Goal: Check status: Check status

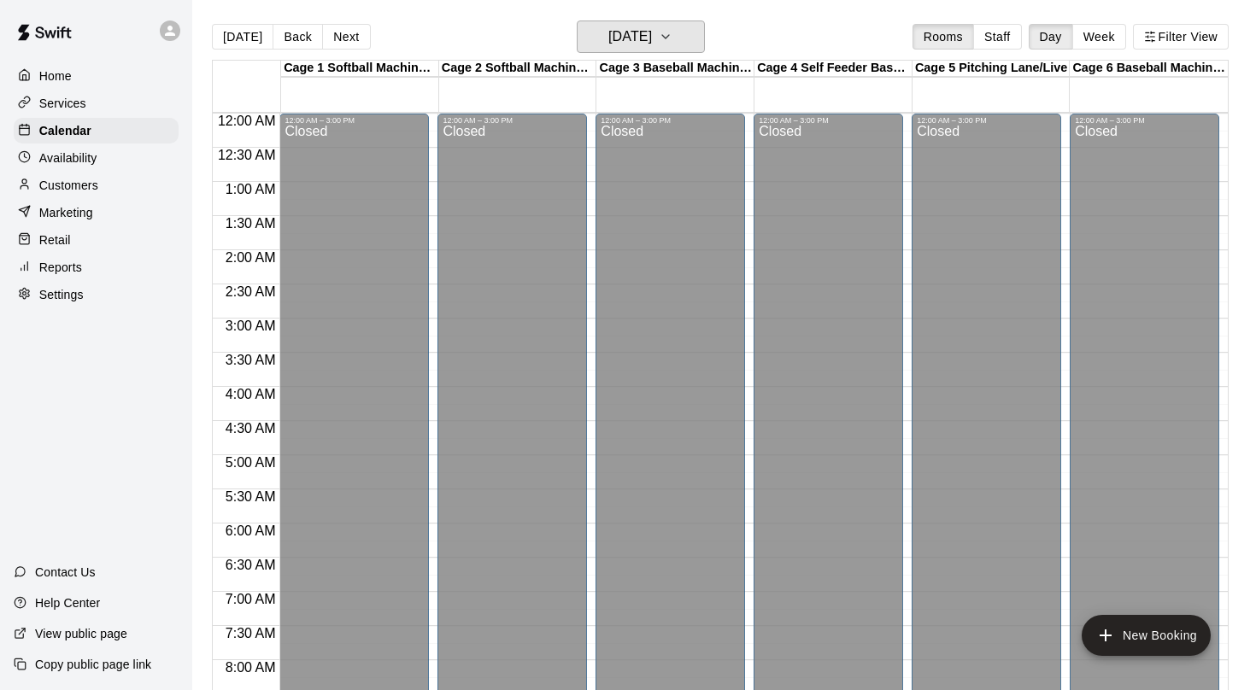
scroll to position [941, 0]
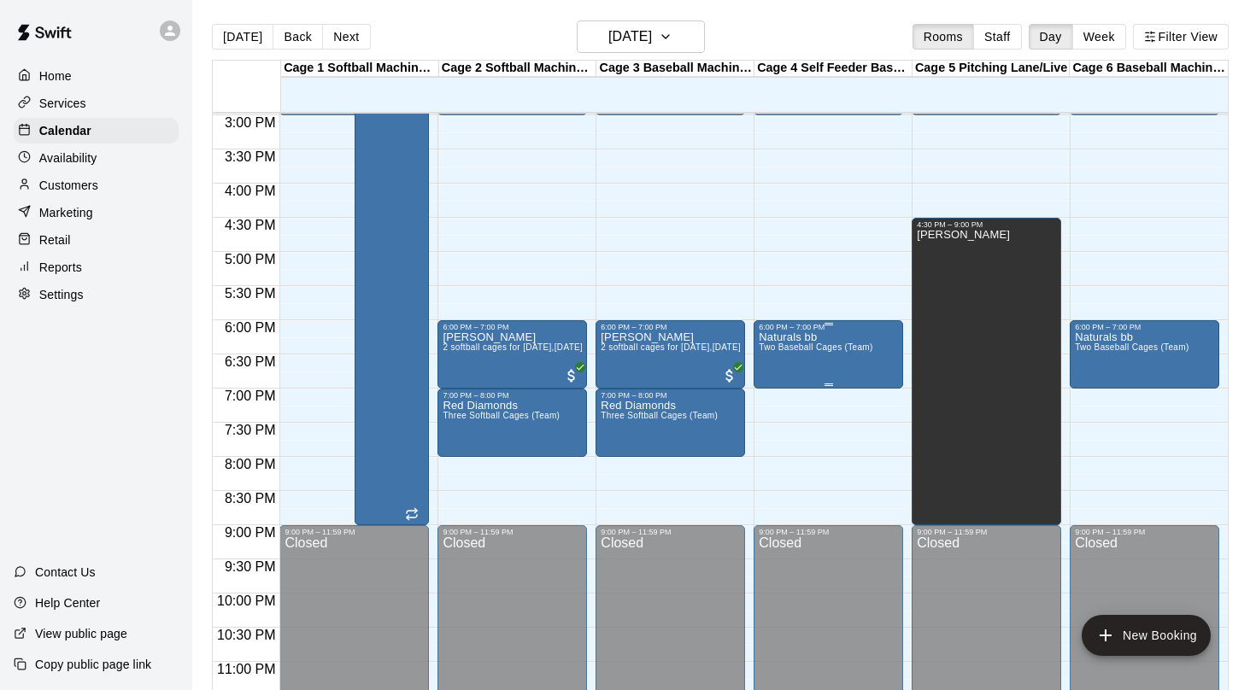
scroll to position [1028, 0]
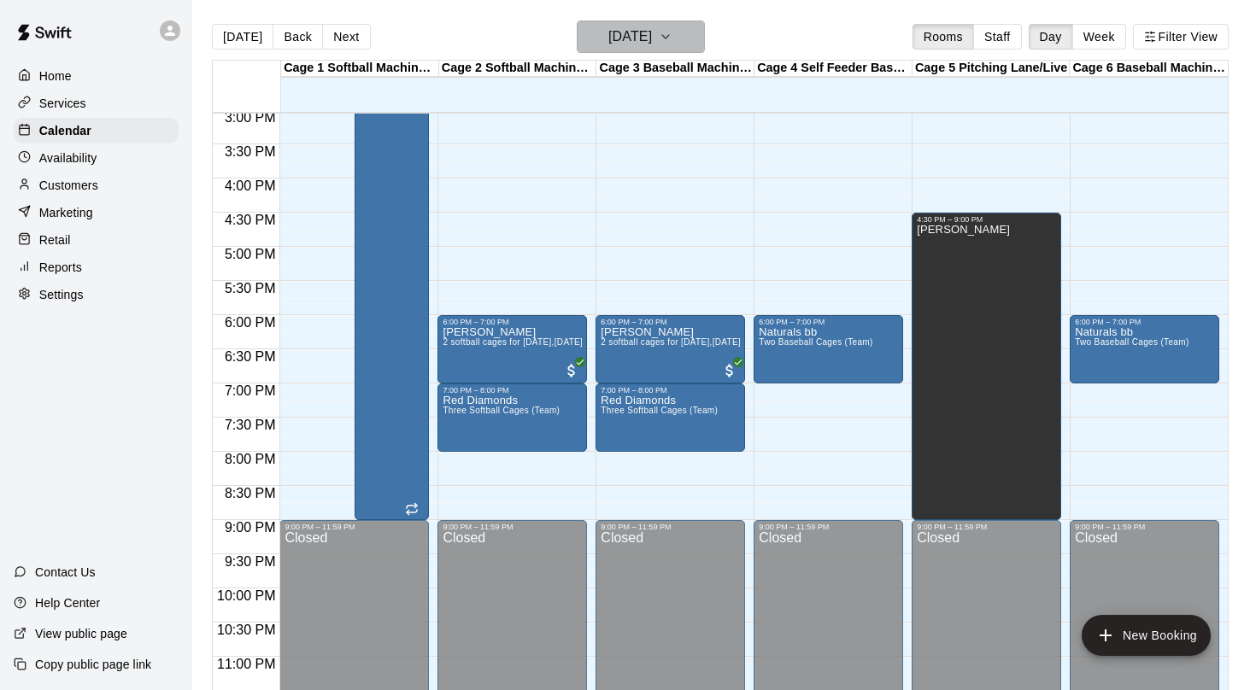
click at [699, 25] on button "Monday Aug 18" at bounding box center [641, 37] width 128 height 32
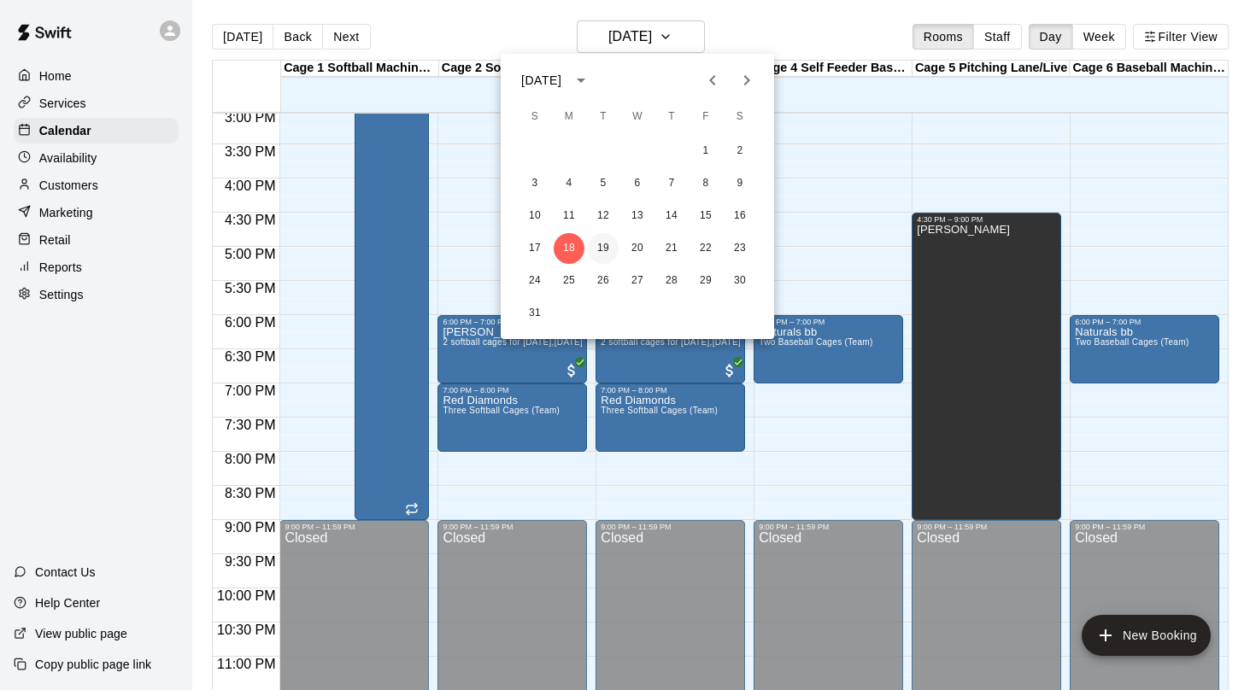
click at [600, 247] on button "19" at bounding box center [603, 248] width 31 height 31
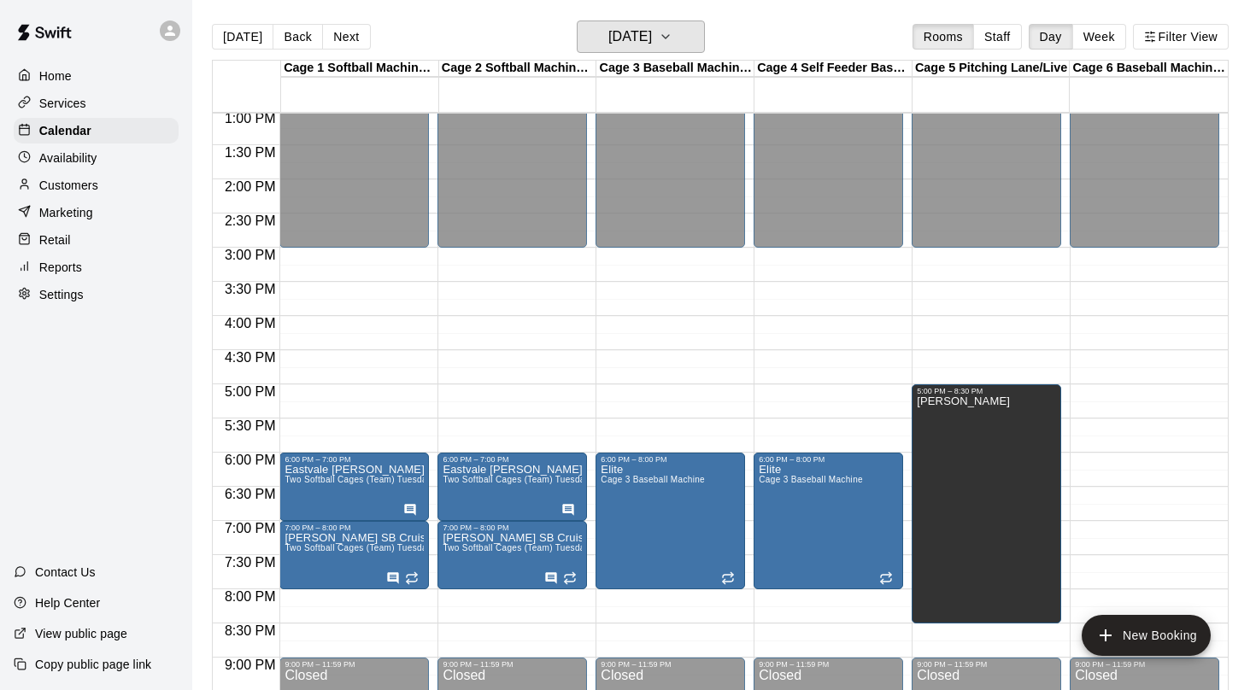
scroll to position [945, 0]
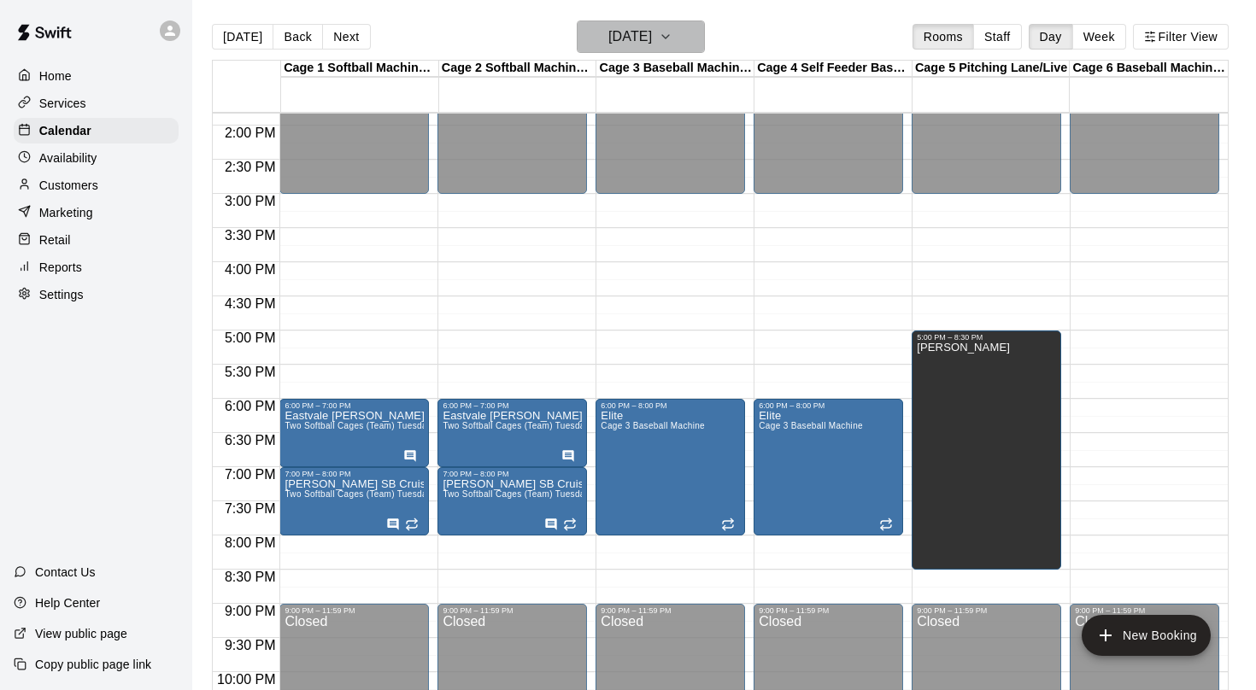
click at [681, 47] on button "[DATE]" at bounding box center [641, 37] width 128 height 32
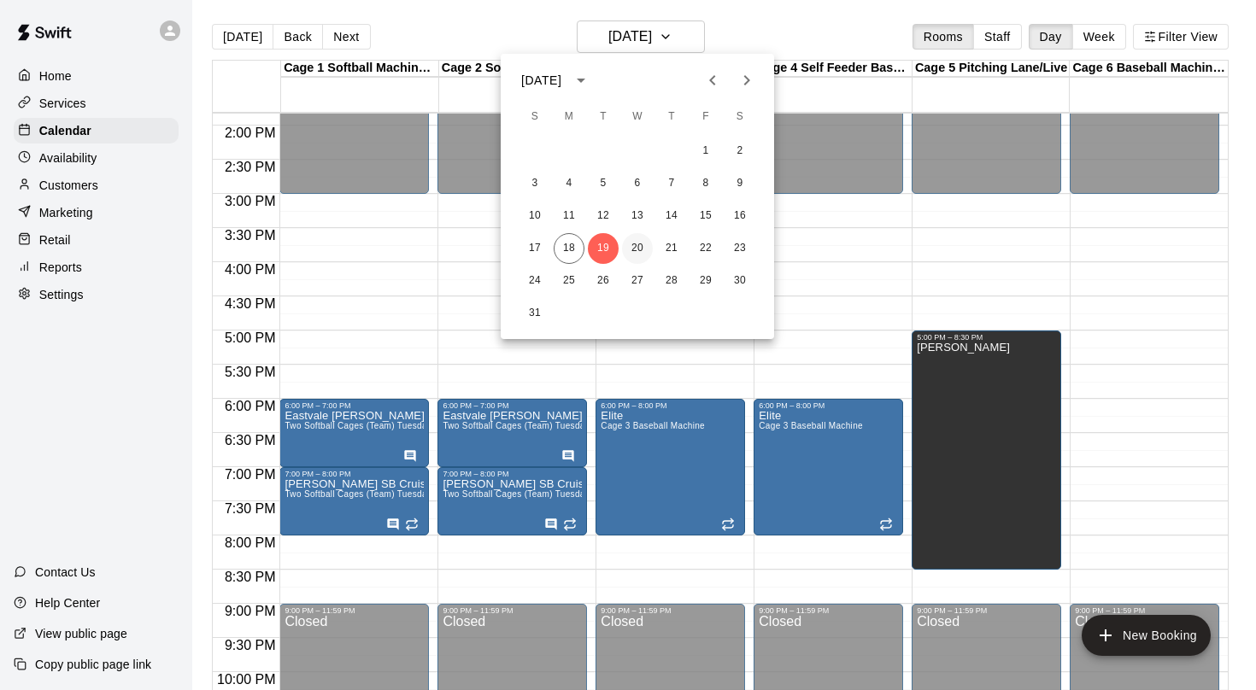
click at [635, 250] on button "20" at bounding box center [637, 248] width 31 height 31
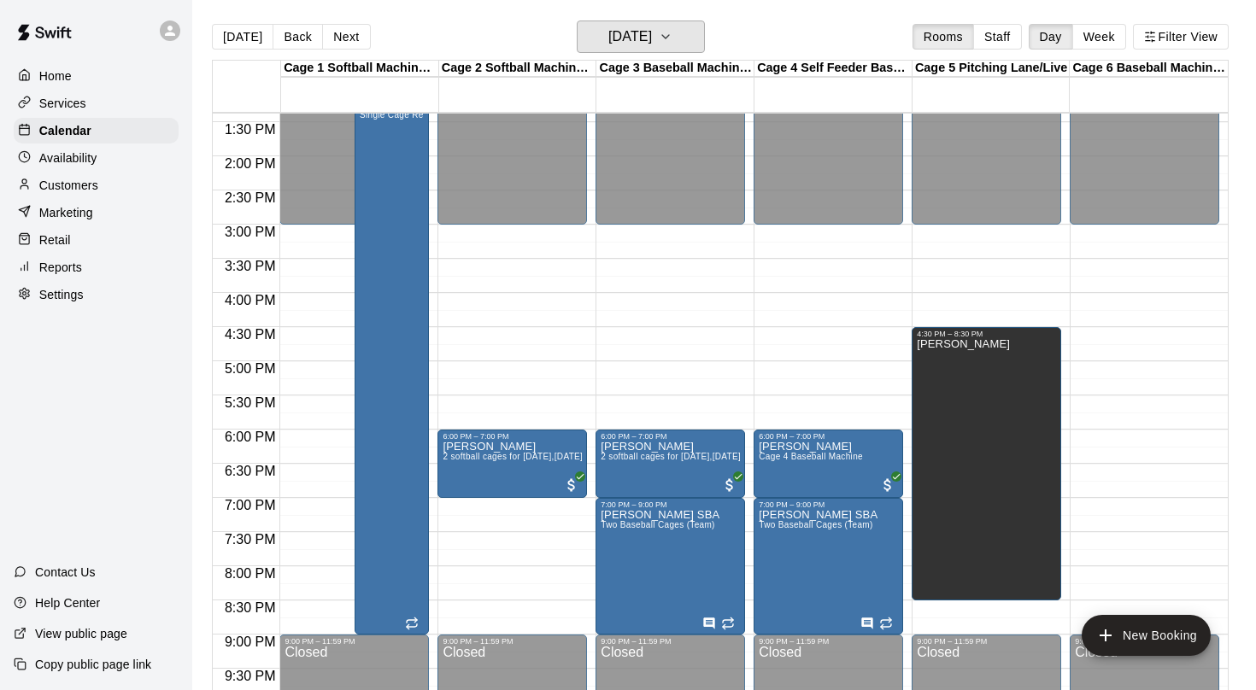
scroll to position [912, 0]
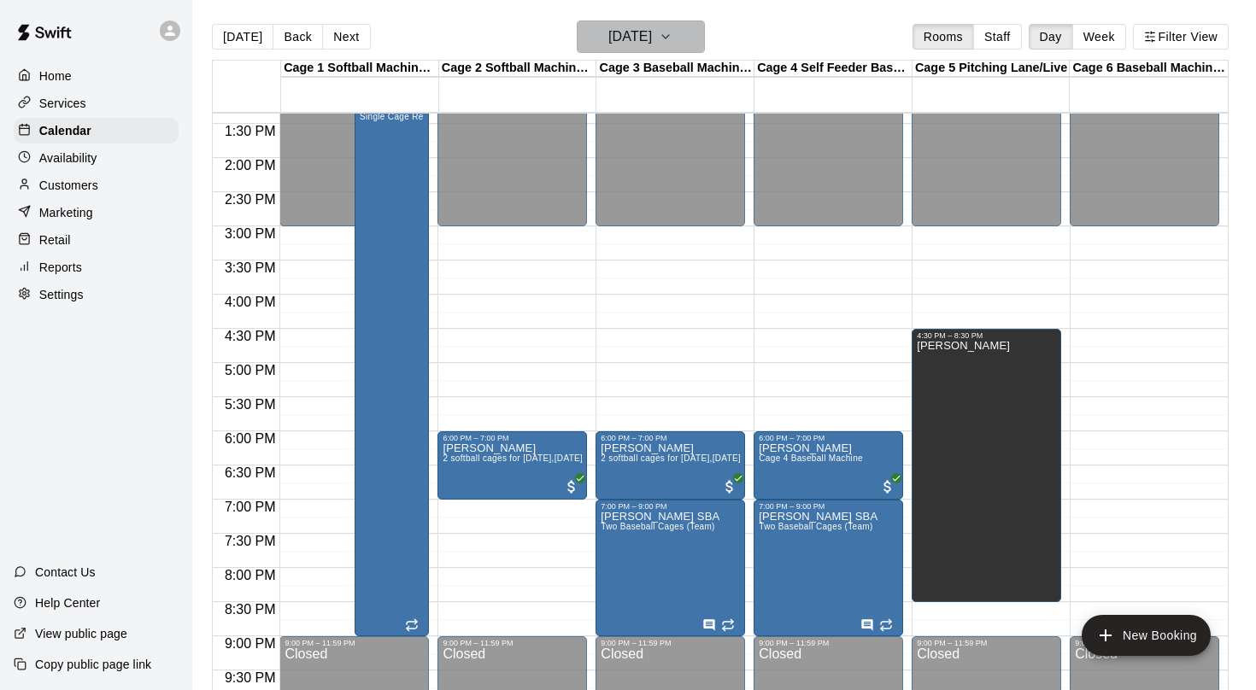
click at [651, 35] on h6 "Wednesday Aug 20" at bounding box center [630, 37] width 44 height 24
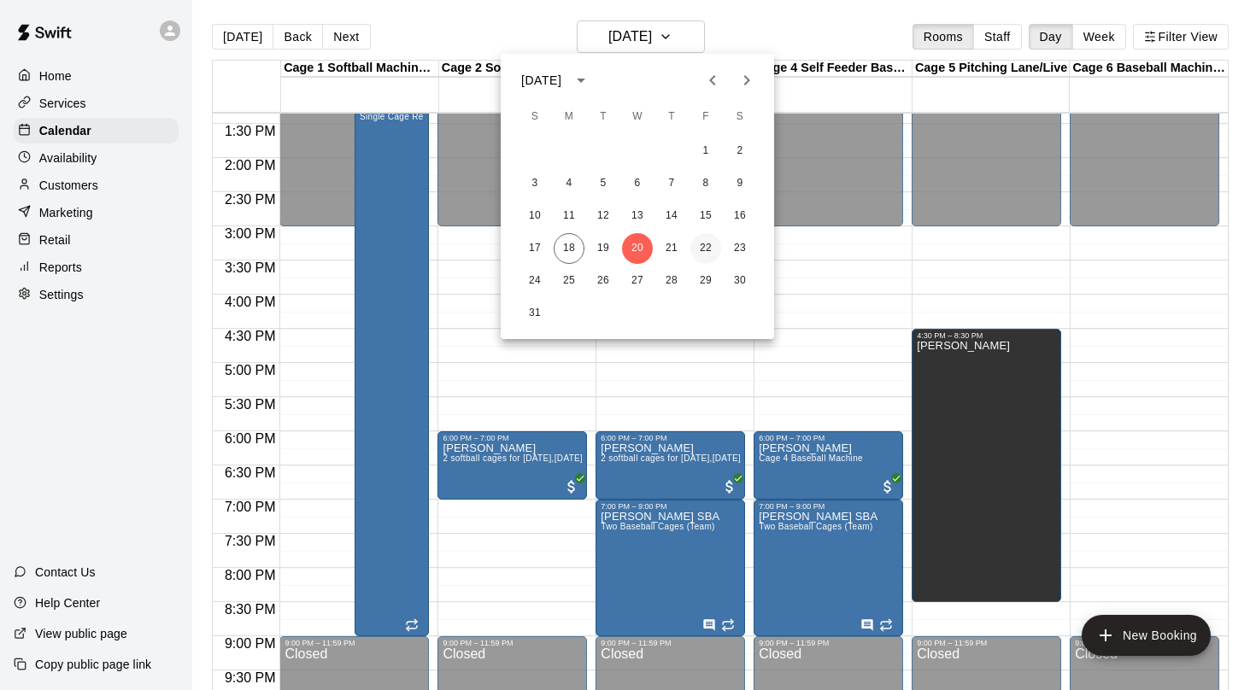
click at [695, 239] on button "22" at bounding box center [705, 248] width 31 height 31
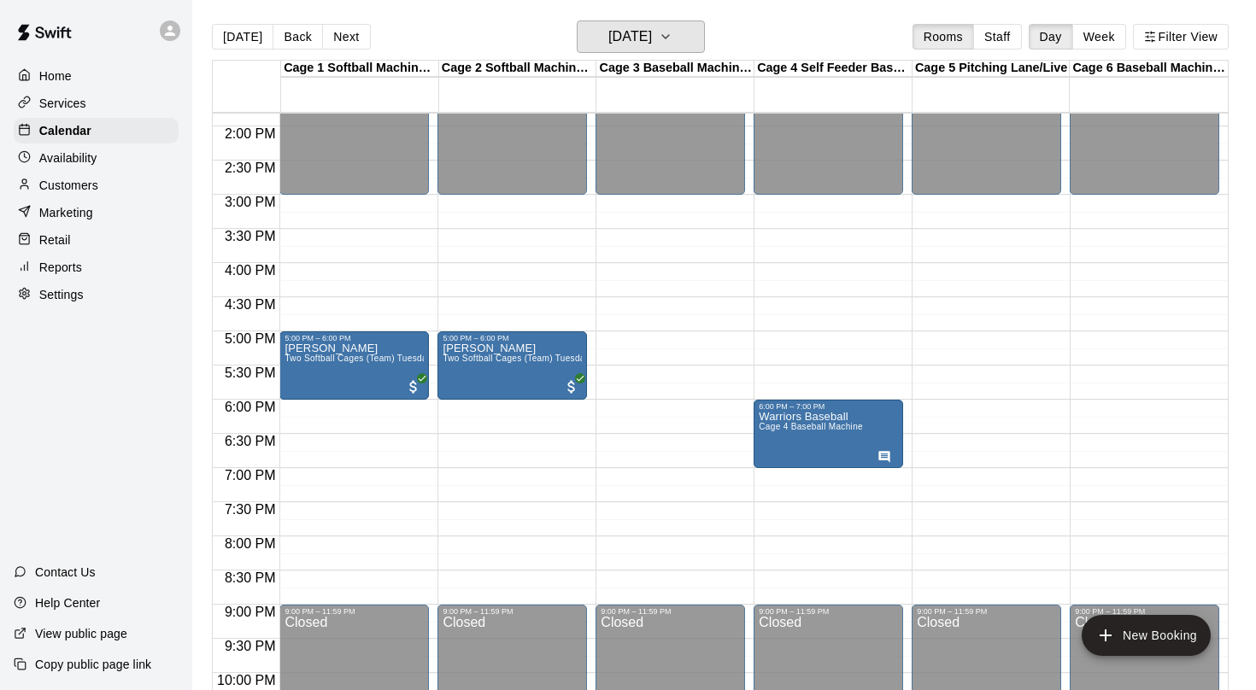
scroll to position [949, 0]
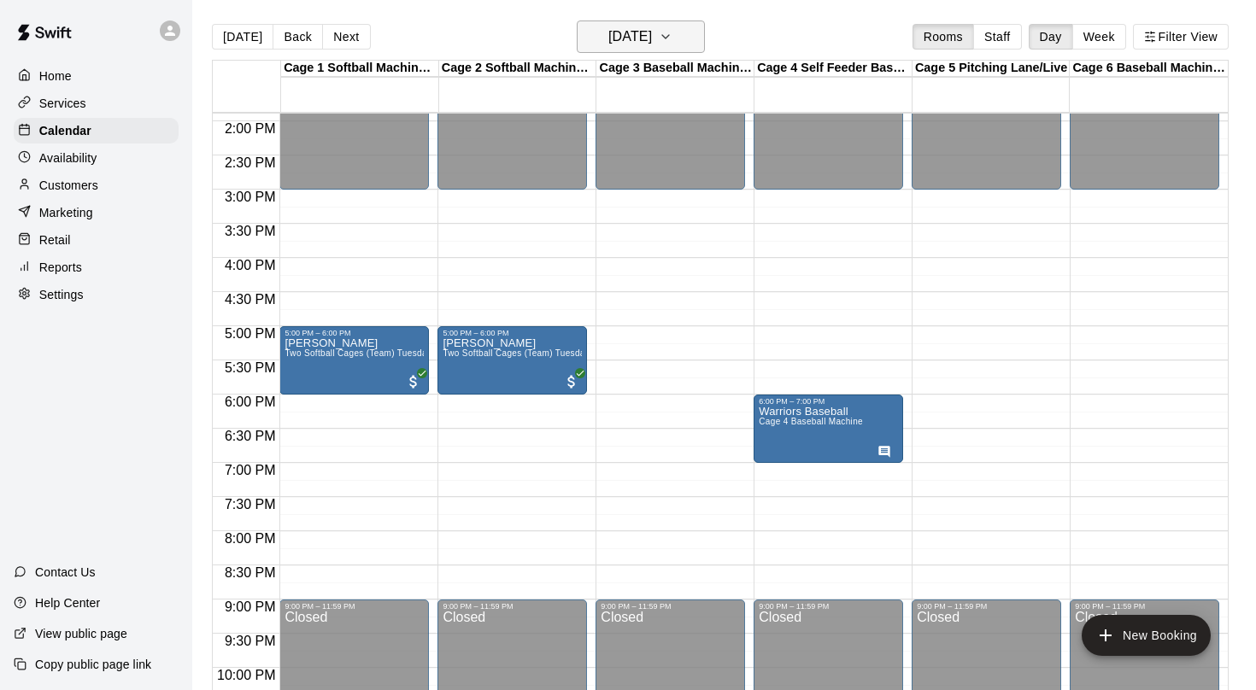
click at [672, 41] on button "Friday Aug 22" at bounding box center [641, 37] width 128 height 32
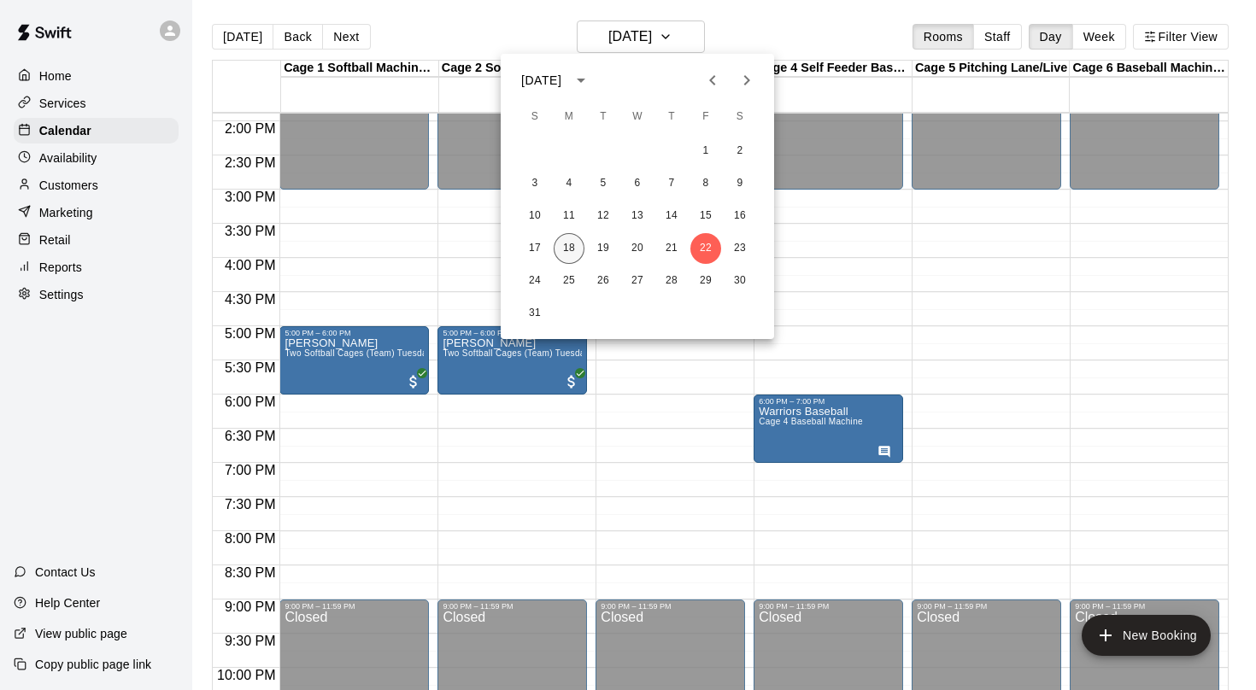
click at [577, 245] on button "18" at bounding box center [569, 248] width 31 height 31
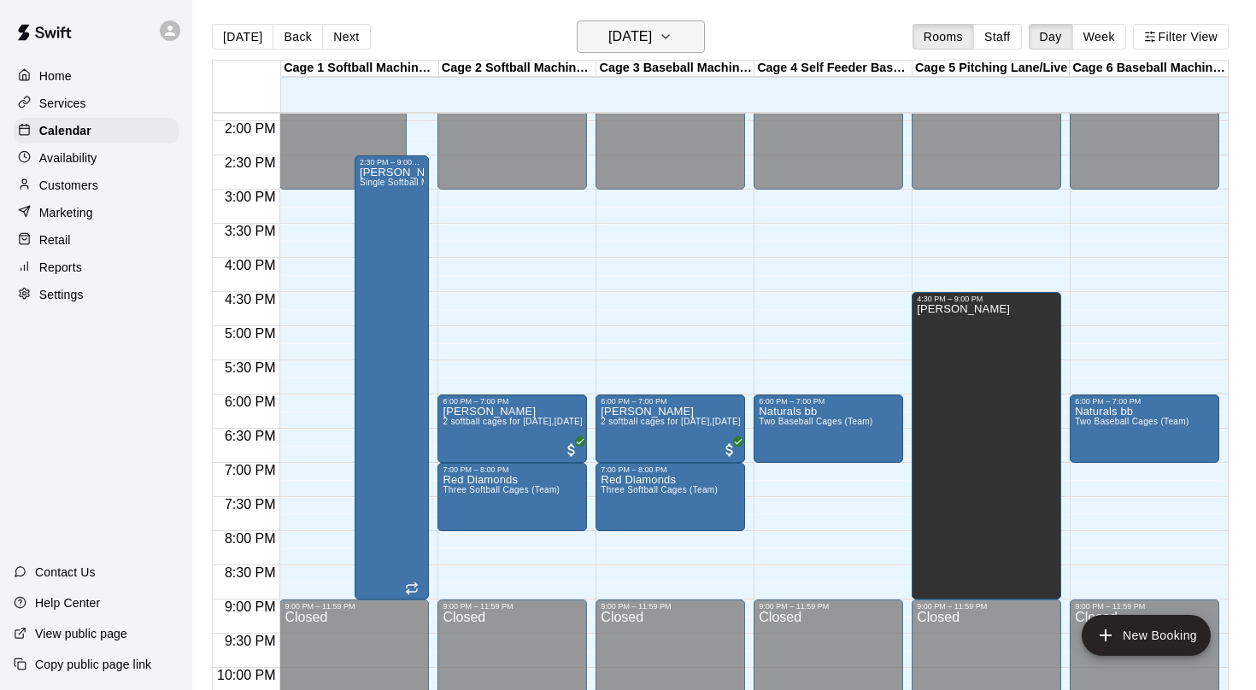
click at [652, 41] on h6 "Monday Aug 18" at bounding box center [630, 37] width 44 height 24
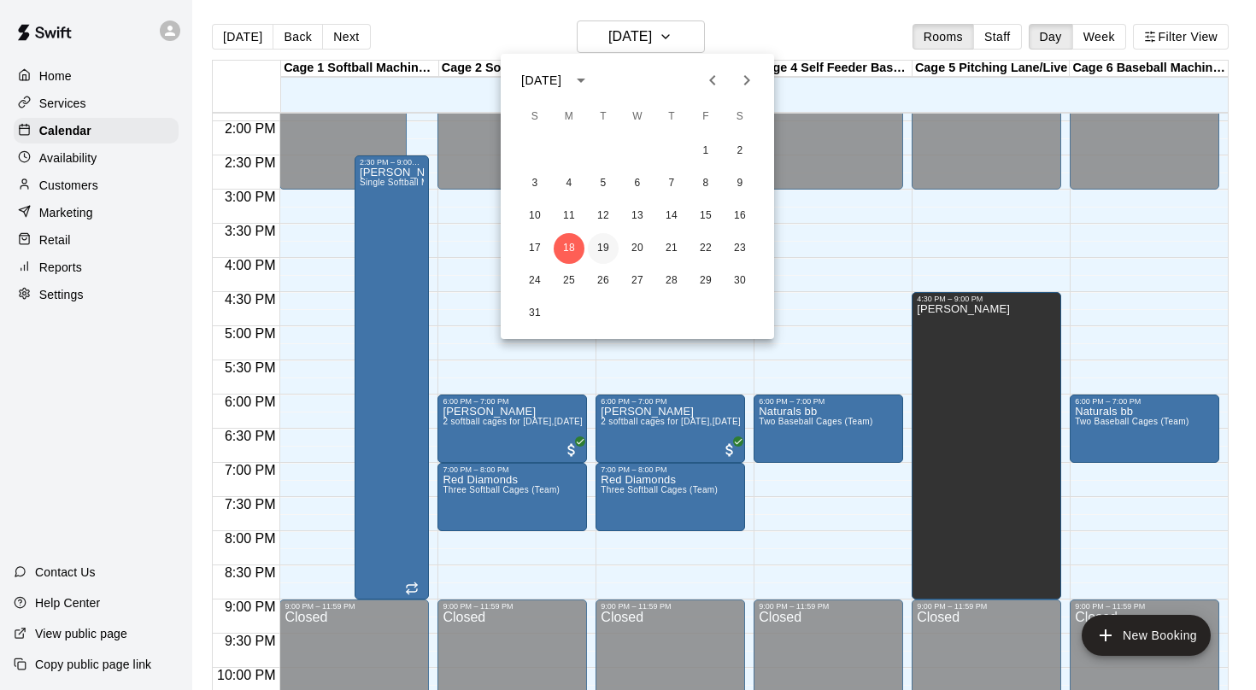
click at [606, 244] on button "19" at bounding box center [603, 248] width 31 height 31
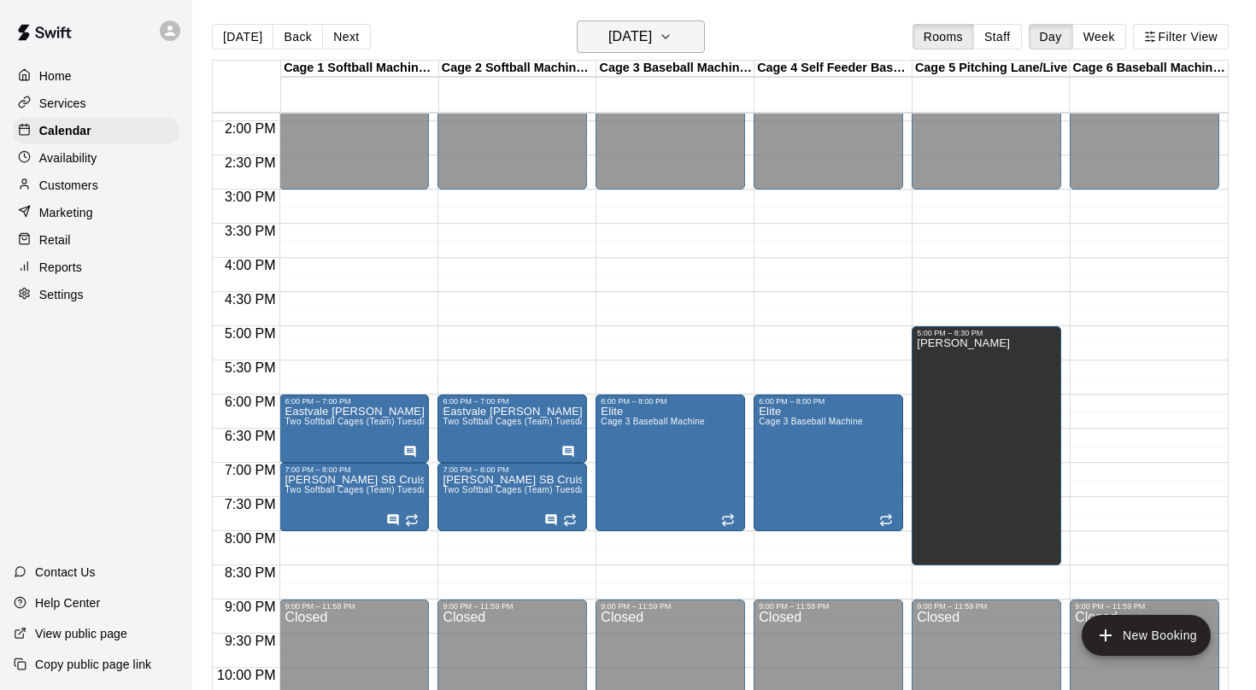
click at [641, 47] on h6 "[DATE]" at bounding box center [630, 37] width 44 height 24
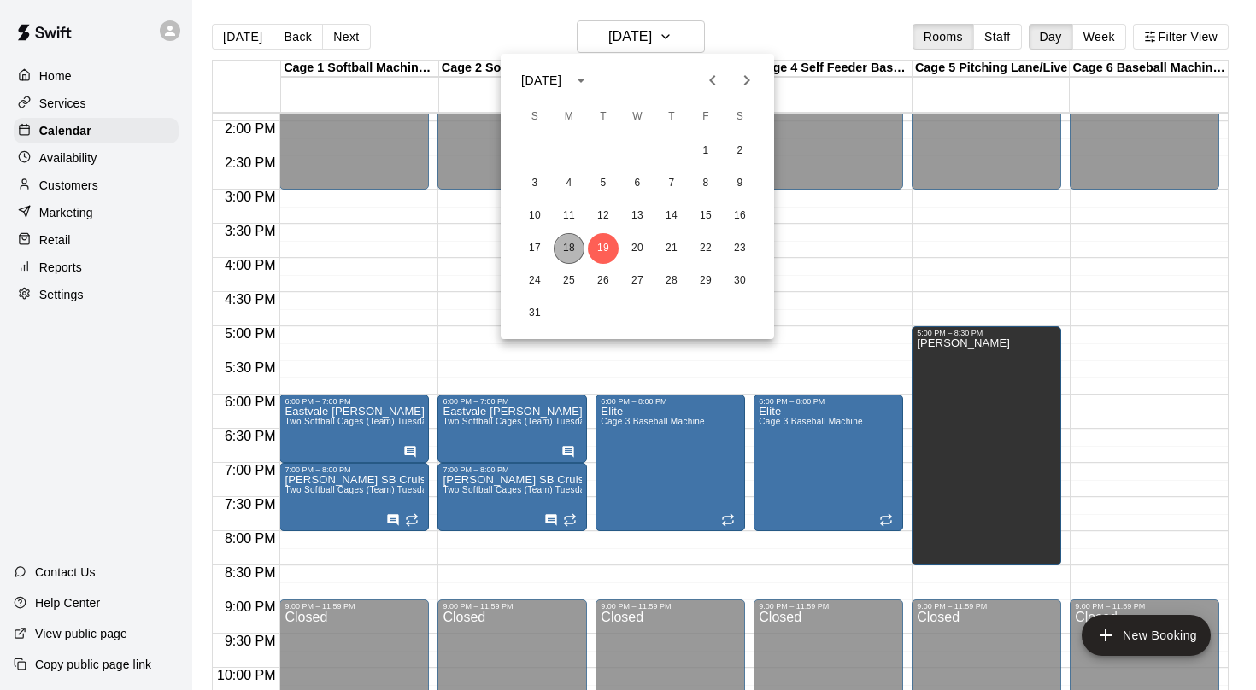
click at [575, 247] on button "18" at bounding box center [569, 248] width 31 height 31
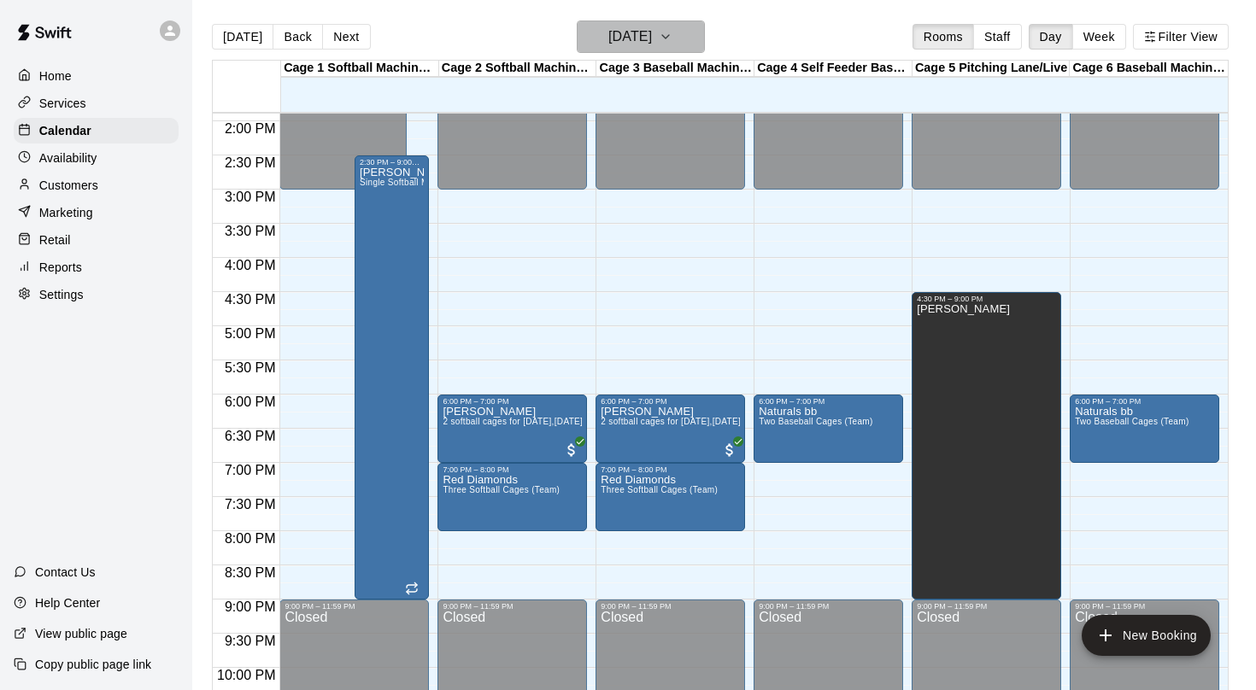
click at [650, 46] on h6 "Monday Aug 18" at bounding box center [630, 37] width 44 height 24
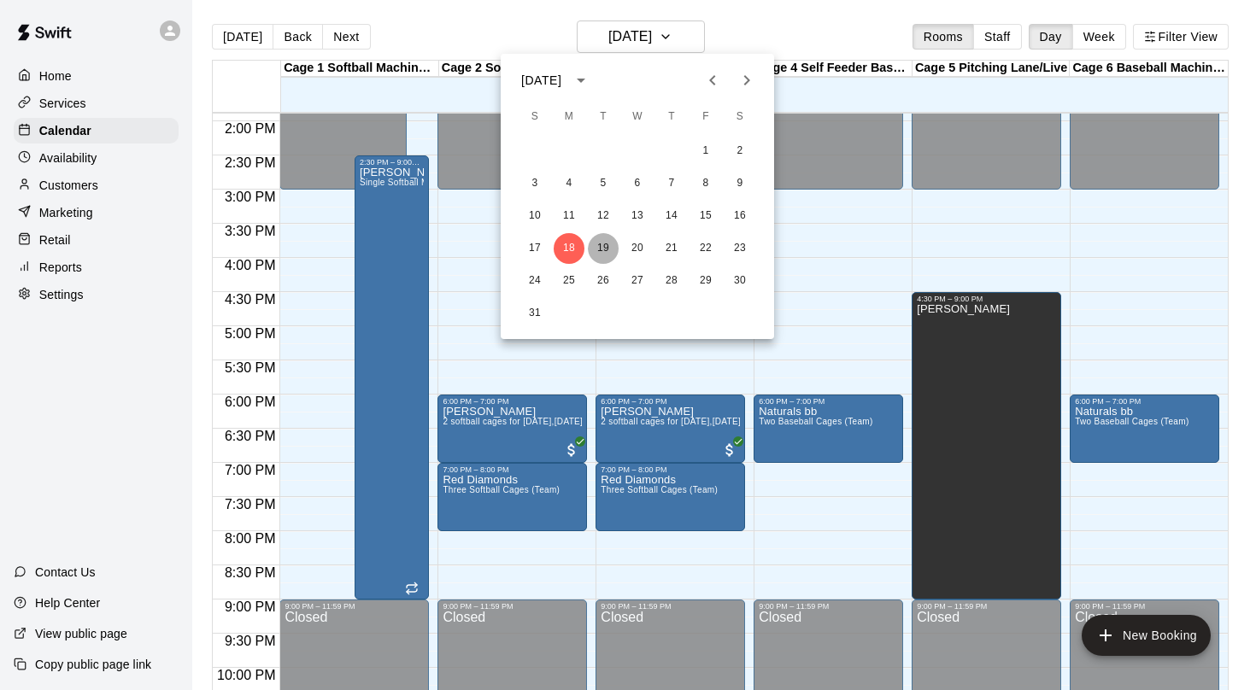
click at [601, 247] on button "19" at bounding box center [603, 248] width 31 height 31
